Goal: Download file/media

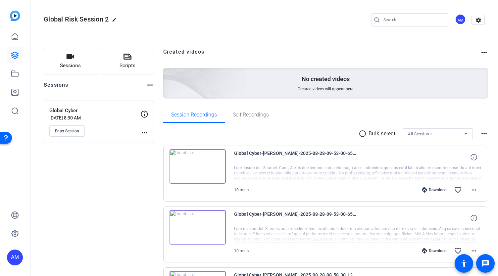
scroll to position [63, 0]
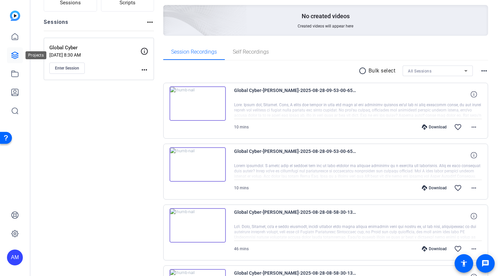
click at [9, 59] on link at bounding box center [15, 55] width 16 height 16
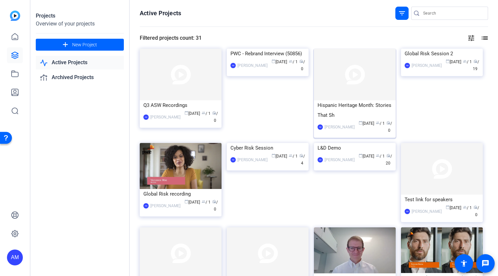
click at [341, 89] on img at bounding box center [355, 75] width 82 height 52
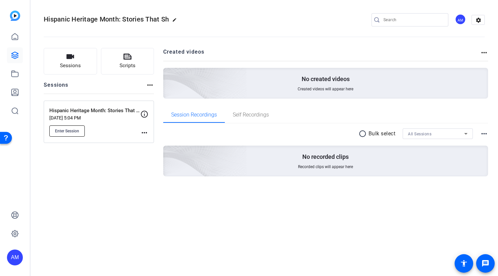
click at [73, 132] on span "Enter Session" at bounding box center [67, 130] width 24 height 5
click at [13, 58] on icon at bounding box center [15, 55] width 8 height 8
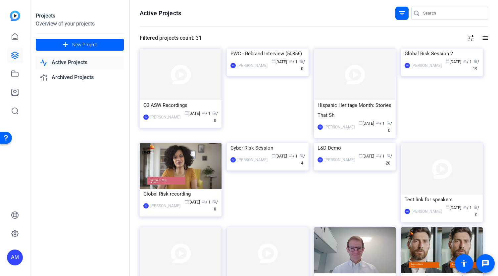
click at [341, 35] on div "tune list" at bounding box center [344, 38] width 286 height 8
click at [345, 35] on div "tune list" at bounding box center [344, 38] width 286 height 8
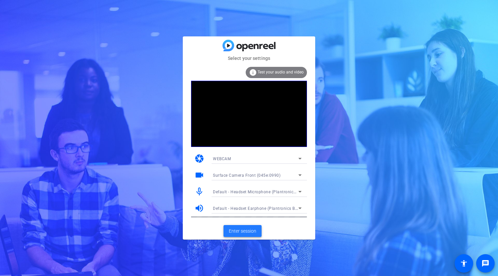
click at [250, 231] on span "Enter session" at bounding box center [242, 231] width 27 height 7
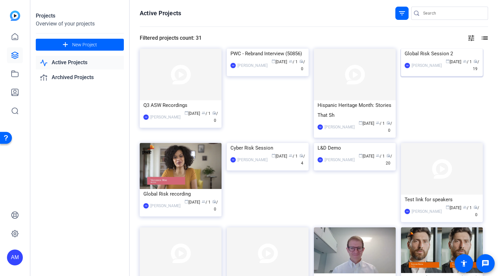
click at [440, 49] on img at bounding box center [442, 49] width 82 height 0
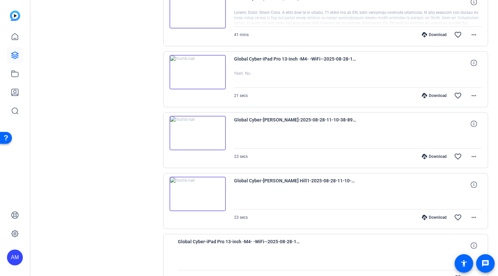
scroll to position [279, 0]
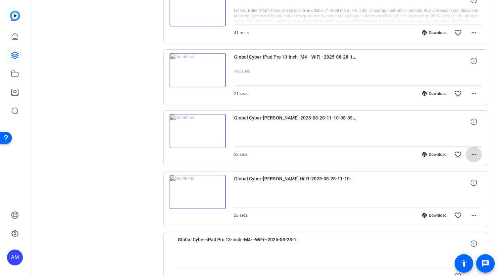
click at [470, 153] on mat-icon "more_horiz" at bounding box center [473, 155] width 8 height 8
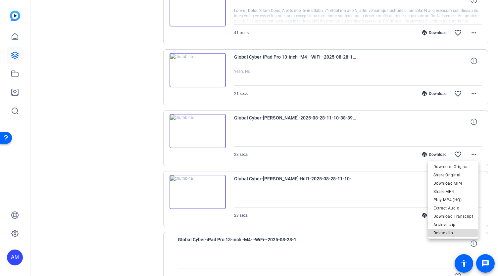
click at [447, 233] on span "Delete clip" at bounding box center [453, 233] width 40 height 8
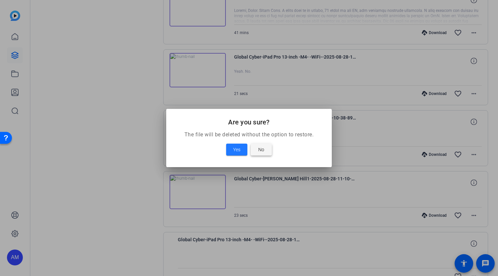
click at [266, 143] on span at bounding box center [260, 150] width 21 height 16
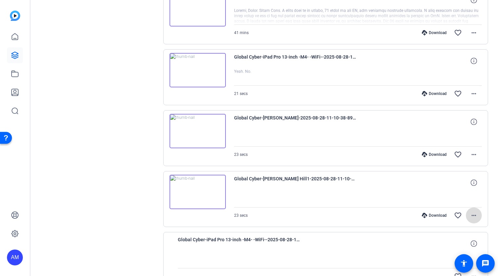
click at [472, 213] on mat-icon "more_horiz" at bounding box center [473, 215] width 8 height 8
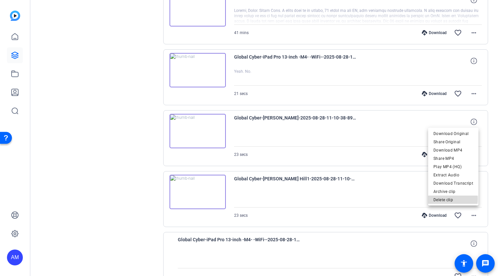
click at [451, 199] on span "Delete clip" at bounding box center [453, 200] width 40 height 8
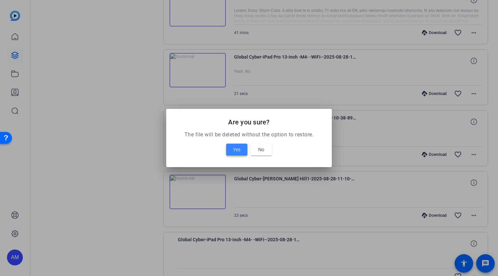
click at [234, 152] on span "Yes" at bounding box center [236, 150] width 7 height 8
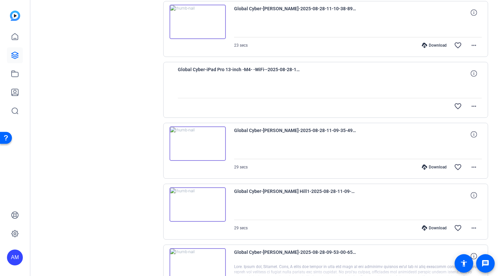
scroll to position [389, 0]
click at [469, 163] on mat-icon "more_horiz" at bounding box center [473, 166] width 8 height 8
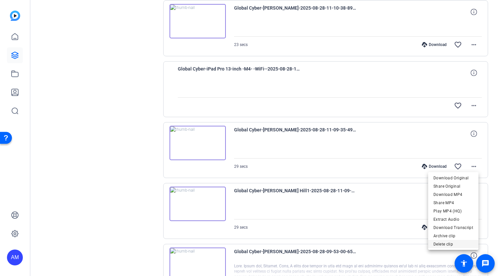
click at [450, 243] on span "Delete clip" at bounding box center [453, 244] width 40 height 8
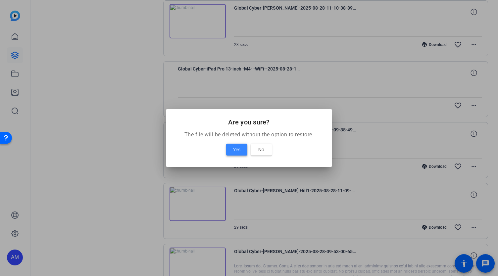
click at [233, 153] on span "Yes" at bounding box center [236, 150] width 7 height 8
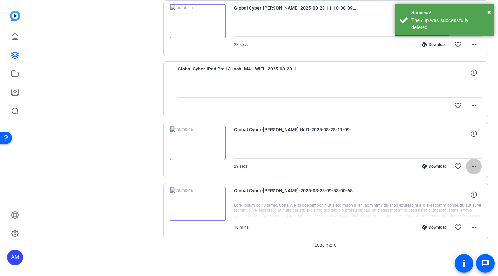
click at [472, 166] on mat-icon "more_horiz" at bounding box center [473, 166] width 8 height 8
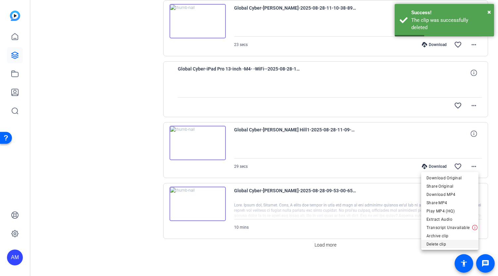
click at [442, 245] on span "Delete clip" at bounding box center [449, 244] width 47 height 8
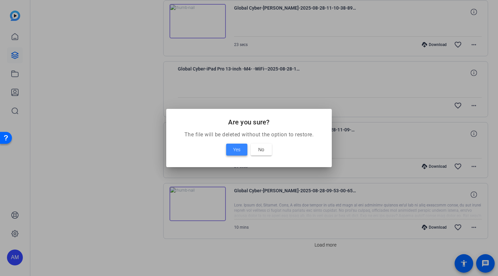
click at [236, 152] on span "Yes" at bounding box center [236, 150] width 7 height 8
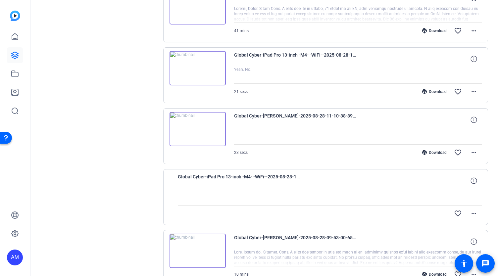
scroll to position [281, 0]
click at [469, 150] on mat-icon "more_horiz" at bounding box center [473, 153] width 8 height 8
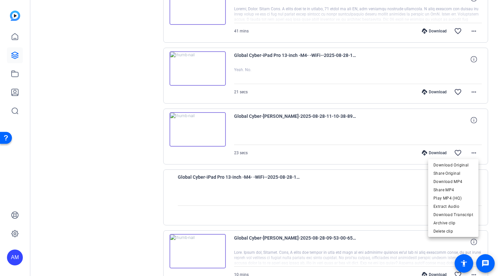
click at [351, 152] on div at bounding box center [249, 138] width 498 height 276
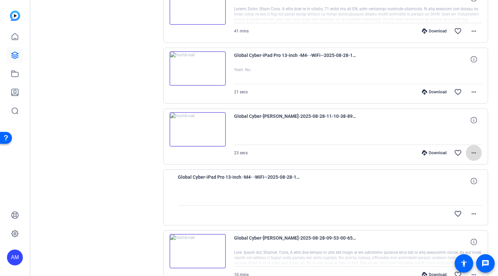
click at [471, 149] on mat-icon "more_horiz" at bounding box center [473, 153] width 8 height 8
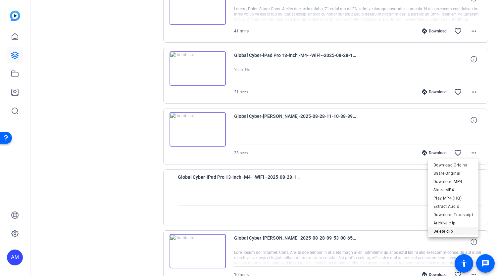
click at [445, 229] on span "Delete clip" at bounding box center [453, 231] width 40 height 8
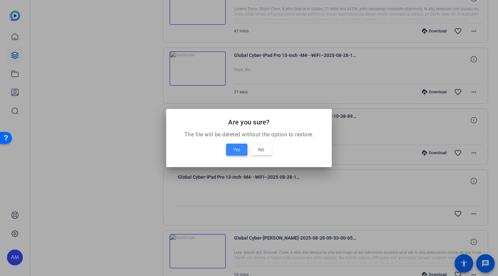
click at [234, 149] on span "Yes" at bounding box center [236, 150] width 7 height 8
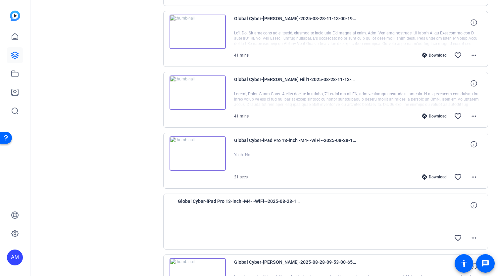
scroll to position [197, 0]
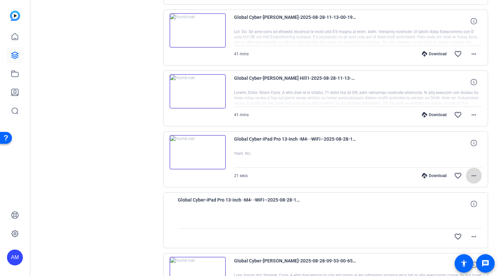
click at [471, 172] on mat-icon "more_horiz" at bounding box center [473, 176] width 8 height 8
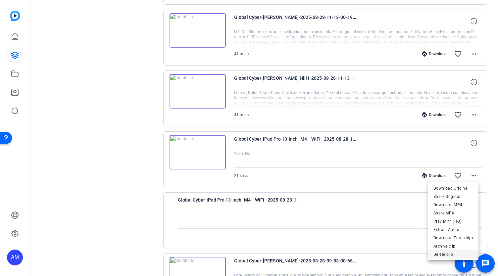
click at [442, 252] on span "Delete clip" at bounding box center [453, 254] width 40 height 8
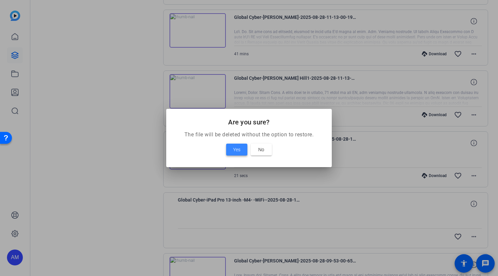
click at [237, 149] on span "Yes" at bounding box center [236, 150] width 7 height 8
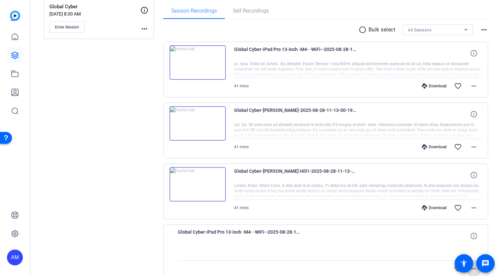
scroll to position [103, 0]
click at [471, 87] on mat-icon "more_horiz" at bounding box center [473, 87] width 8 height 8
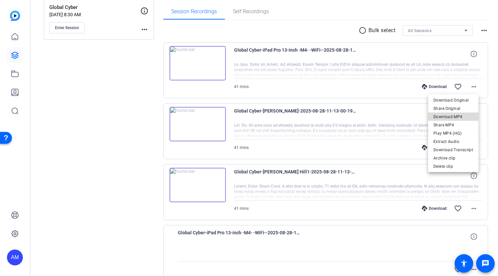
click at [456, 116] on span "Download MP4" at bounding box center [453, 117] width 40 height 8
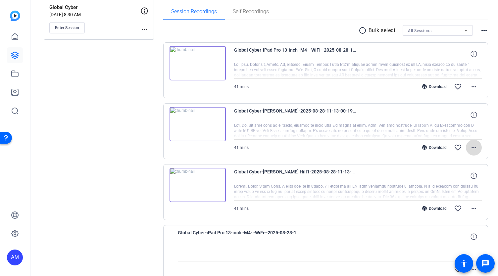
click at [470, 145] on mat-icon "more_horiz" at bounding box center [473, 148] width 8 height 8
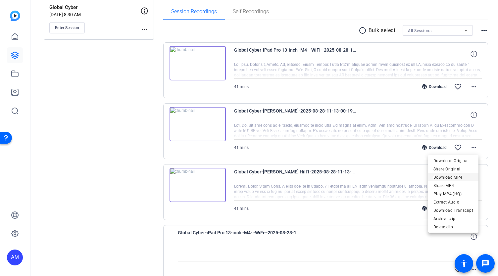
click at [454, 177] on span "Download MP4" at bounding box center [453, 177] width 40 height 8
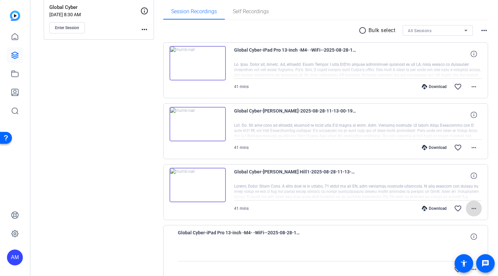
click at [469, 205] on mat-icon "more_horiz" at bounding box center [473, 208] width 8 height 8
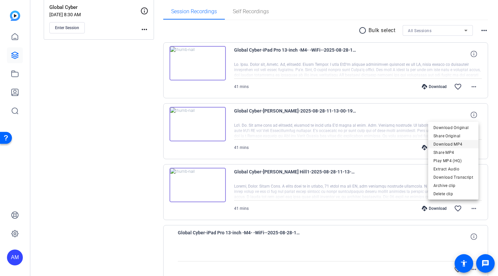
click at [457, 143] on span "Download MP4" at bounding box center [453, 144] width 40 height 8
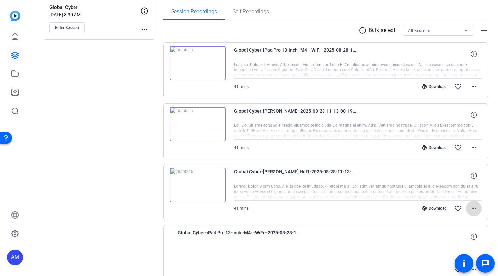
click at [470, 208] on mat-icon "more_horiz" at bounding box center [473, 208] width 8 height 8
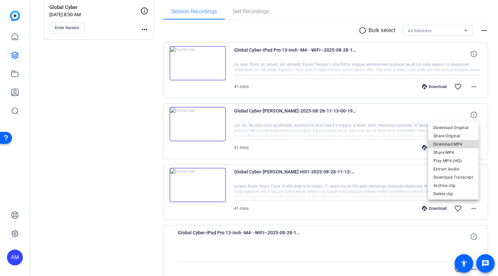
click at [459, 143] on span "Download MP4" at bounding box center [453, 144] width 40 height 8
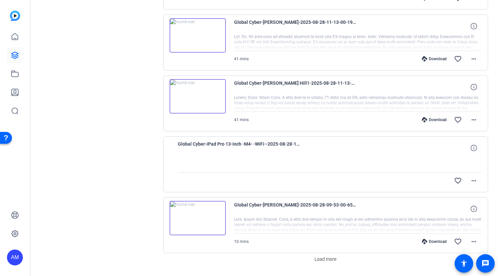
scroll to position [208, 0]
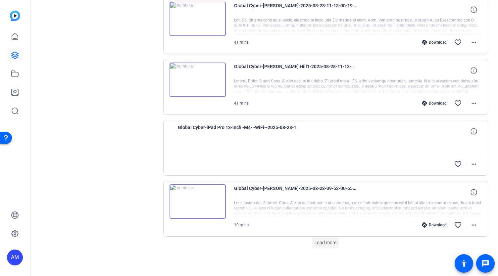
click at [324, 241] on span "Load more" at bounding box center [325, 242] width 22 height 7
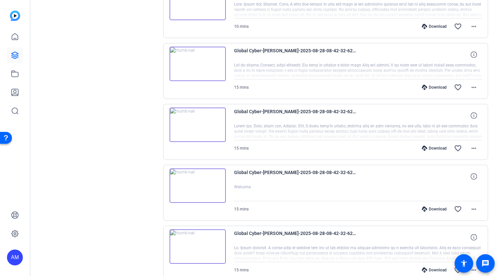
scroll to position [439, 0]
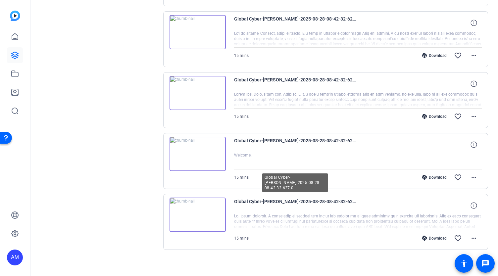
click at [279, 198] on span "Global Cyber-[PERSON_NAME]-2025-08-28-08-42-32-627-0" at bounding box center [295, 206] width 122 height 16
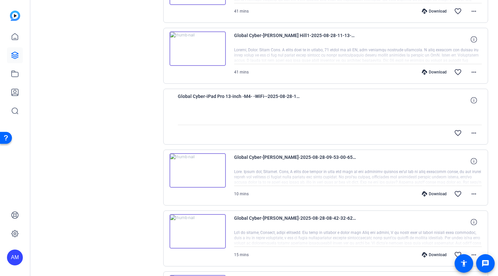
scroll to position [246, 0]
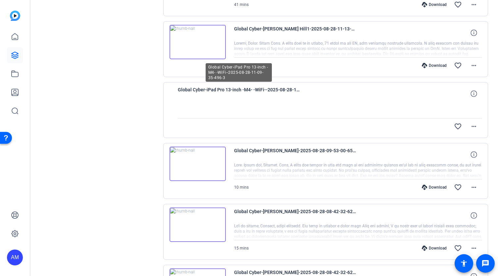
click at [262, 88] on span "Global Cyber-iPad Pro 13-inch -M4- -WiFi--2025-08-28-11-09-35-496-3" at bounding box center [239, 94] width 122 height 16
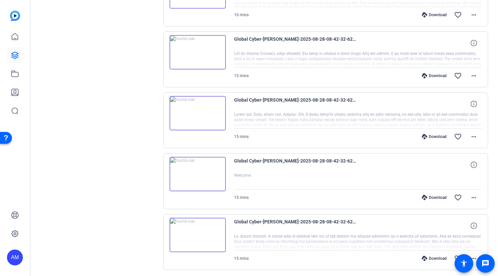
scroll to position [439, 0]
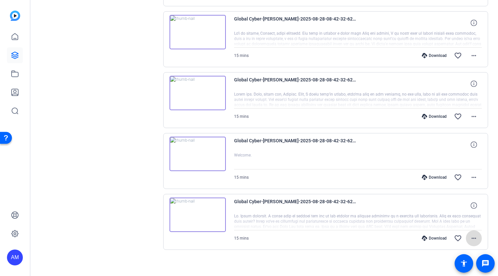
click at [469, 235] on mat-icon "more_horiz" at bounding box center [473, 238] width 8 height 8
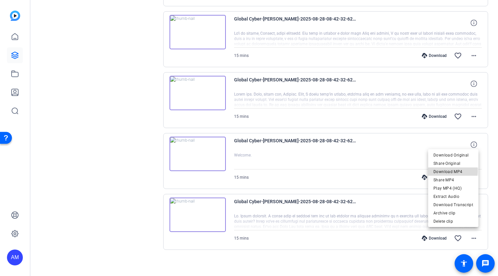
click at [449, 171] on span "Download MP4" at bounding box center [453, 172] width 40 height 8
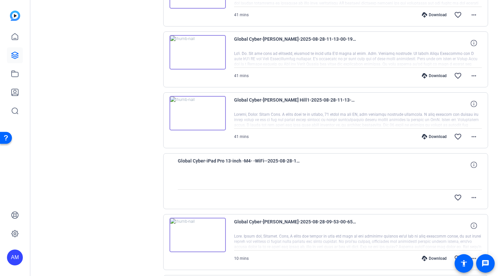
scroll to position [0, 0]
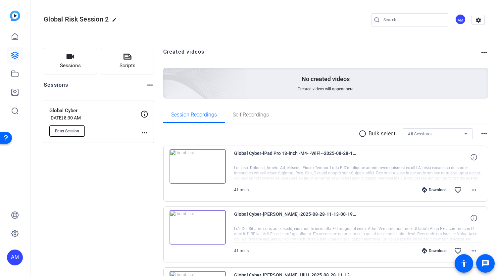
click at [68, 129] on span "Enter Session" at bounding box center [67, 130] width 24 height 5
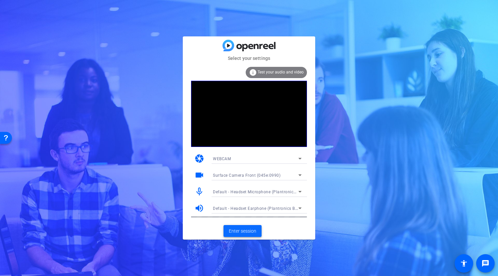
click at [240, 230] on span "Enter session" at bounding box center [242, 231] width 27 height 7
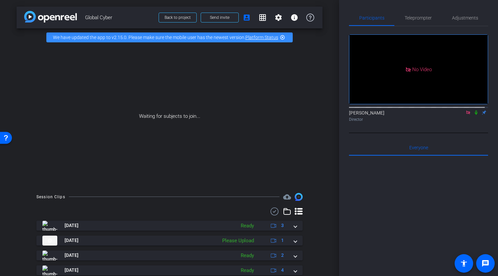
scroll to position [43, 0]
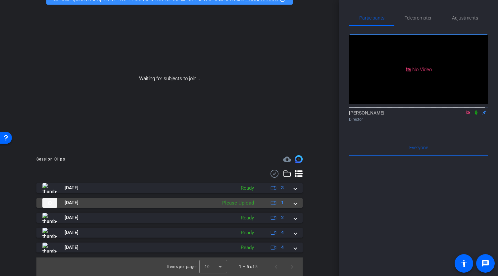
click at [294, 203] on span at bounding box center [295, 202] width 3 height 7
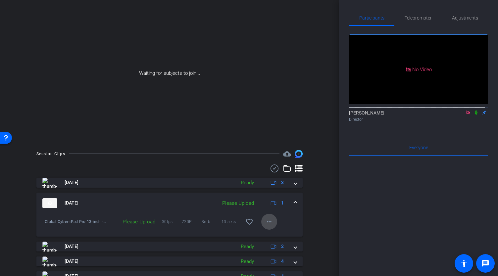
click at [265, 226] on mat-icon "more_horiz" at bounding box center [269, 222] width 8 height 8
click at [273, 240] on span "Upload" at bounding box center [276, 241] width 26 height 8
click at [268, 226] on mat-icon "more_horiz" at bounding box center [269, 222] width 8 height 8
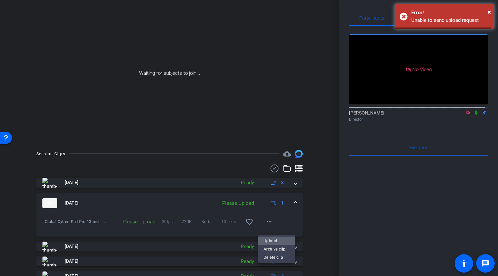
click at [278, 240] on span "Upload" at bounding box center [276, 241] width 26 height 8
click at [294, 206] on span at bounding box center [295, 202] width 3 height 7
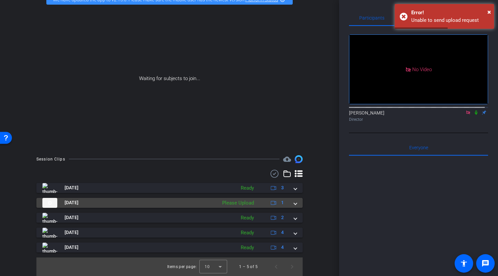
click at [294, 201] on span at bounding box center [295, 202] width 3 height 7
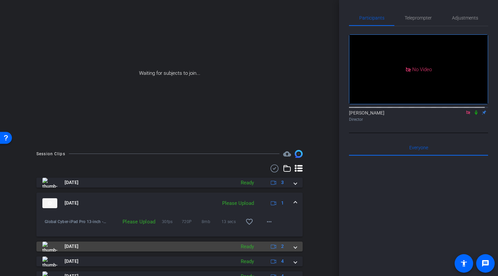
click at [294, 250] on span at bounding box center [295, 246] width 3 height 7
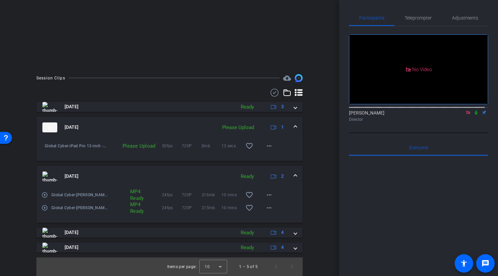
scroll to position [124, 0]
click at [268, 195] on mat-icon "more_horiz" at bounding box center [269, 195] width 8 height 8
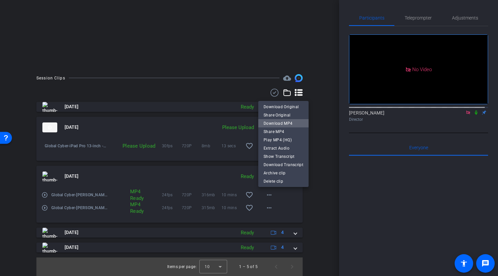
click at [286, 125] on span "Download MP4" at bounding box center [283, 123] width 40 height 8
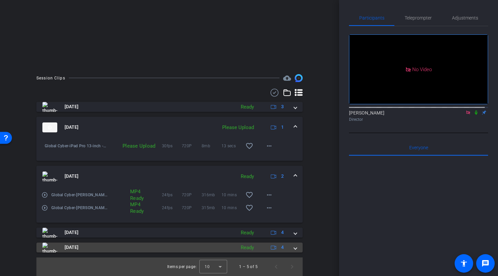
click at [290, 250] on div "[DATE] Ready 4" at bounding box center [167, 247] width 251 height 10
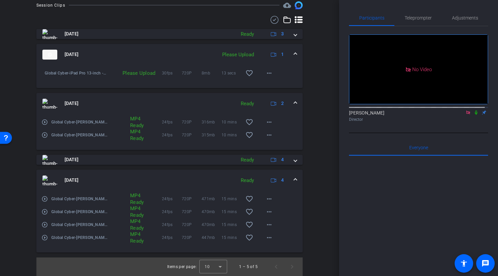
scroll to position [197, 0]
click at [267, 198] on mat-icon "more_horiz" at bounding box center [269, 199] width 8 height 8
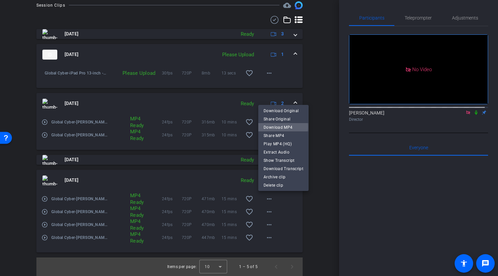
click at [282, 127] on span "Download MP4" at bounding box center [283, 127] width 40 height 8
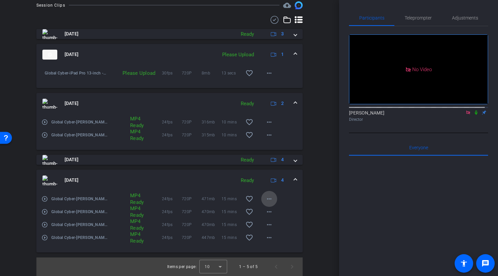
click at [268, 198] on mat-icon "more_horiz" at bounding box center [269, 199] width 8 height 8
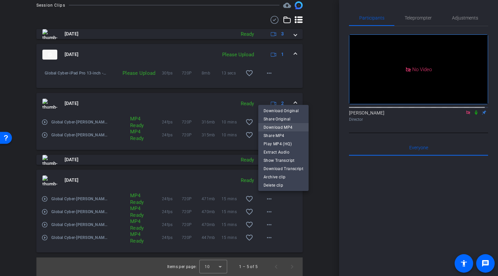
click at [284, 126] on span "Download MP4" at bounding box center [283, 127] width 40 height 8
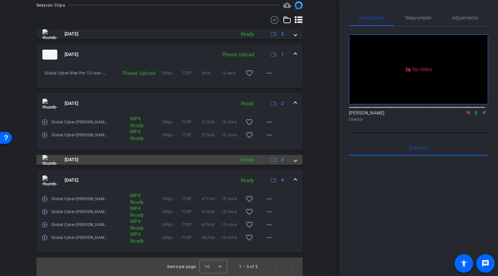
click at [293, 160] on mat-expansion-panel-header "[DATE] Ready 4" at bounding box center [169, 160] width 266 height 10
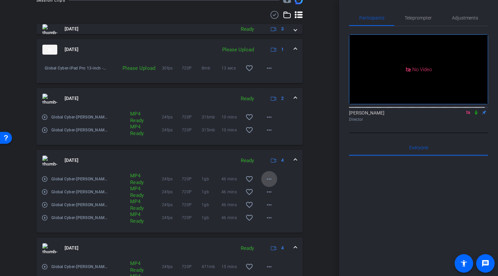
click at [265, 183] on mat-icon "more_horiz" at bounding box center [269, 179] width 8 height 8
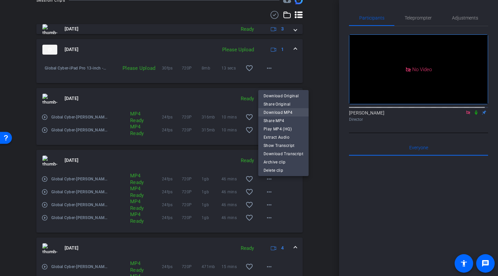
click at [283, 111] on span "Download MP4" at bounding box center [283, 113] width 40 height 8
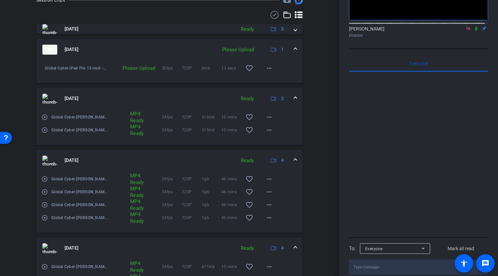
scroll to position [0, 0]
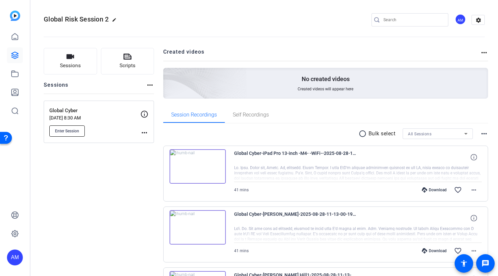
click at [66, 131] on span "Enter Session" at bounding box center [67, 130] width 24 height 5
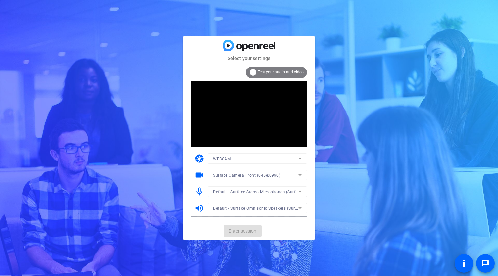
click at [244, 230] on mat-card-actions "Enter session" at bounding box center [249, 230] width 132 height 17
click at [238, 232] on span "Enter session" at bounding box center [242, 231] width 27 height 7
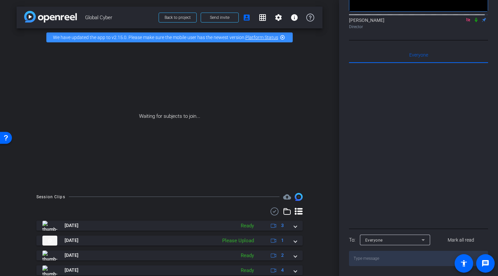
scroll to position [99, 0]
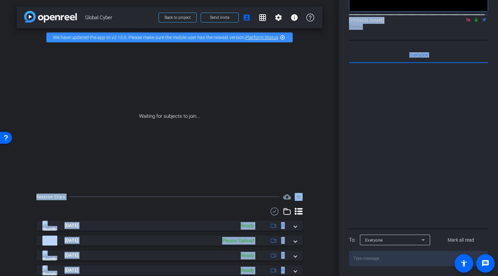
drag, startPoint x: 335, startPoint y: 82, endPoint x: 341, endPoint y: 131, distance: 49.4
click at [341, 131] on div "arrow_back Global Cyber Back to project Send invite account_box grid_on setting…" at bounding box center [249, 138] width 498 height 276
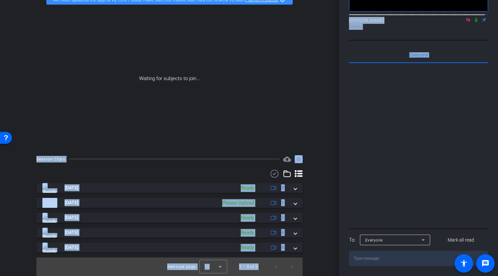
click at [325, 194] on div "arrow_back Global Cyber Back to project Send invite account_box grid_on setting…" at bounding box center [169, 100] width 339 height 276
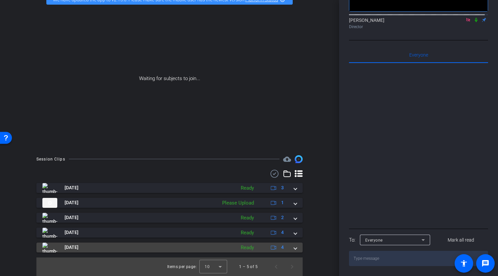
click at [294, 248] on span at bounding box center [295, 247] width 3 height 7
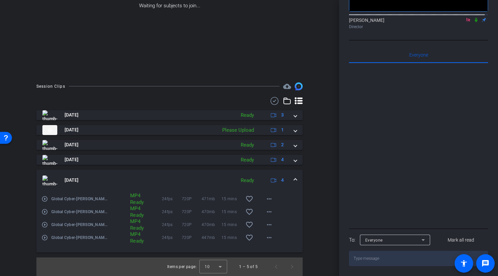
scroll to position [116, 0]
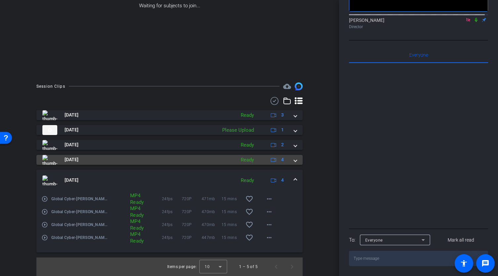
click at [294, 160] on span at bounding box center [295, 159] width 3 height 7
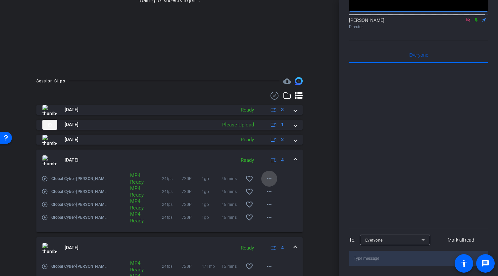
click at [267, 183] on mat-icon "more_horiz" at bounding box center [269, 179] width 8 height 8
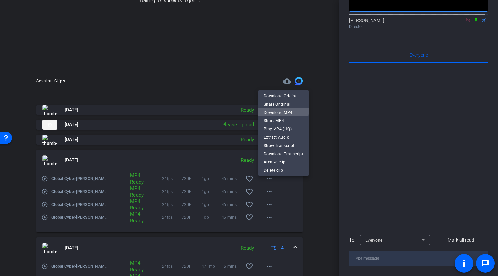
click at [283, 110] on span "Download MP4" at bounding box center [283, 112] width 40 height 8
